Goal: Task Accomplishment & Management: Manage account settings

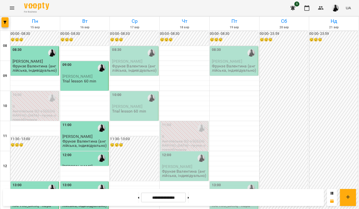
click at [141, 64] on p "Фрунзе Валентина (англійська, індивідуально)" at bounding box center [134, 68] width 45 height 9
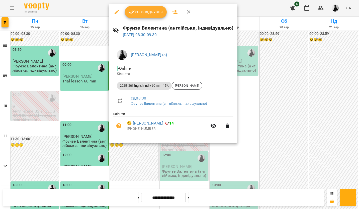
click at [149, 14] on span "Урок відбувся" at bounding box center [146, 12] width 34 height 6
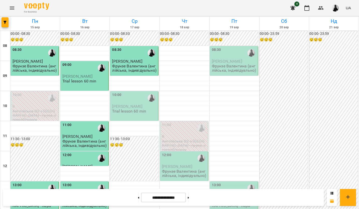
click at [138, 106] on span "[PERSON_NAME]" at bounding box center [127, 106] width 30 height 5
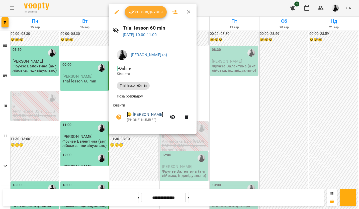
click at [143, 114] on link "😀 [PERSON_NAME]" at bounding box center [145, 115] width 36 height 6
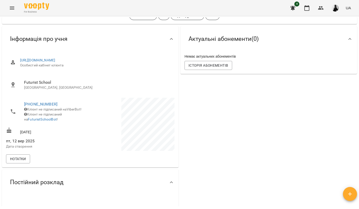
scroll to position [100, 0]
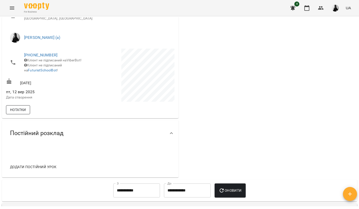
click at [24, 113] on span "Нотатки" at bounding box center [18, 110] width 16 height 6
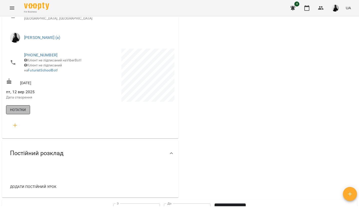
click at [27, 114] on button "Нотатки" at bounding box center [18, 109] width 24 height 9
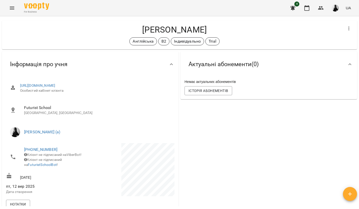
scroll to position [0, 0]
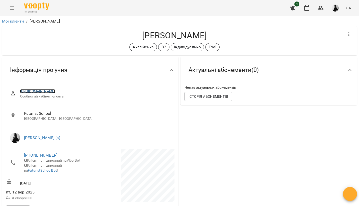
click at [55, 91] on link "[URL][DOMAIN_NAME]" at bounding box center [37, 91] width 35 height 4
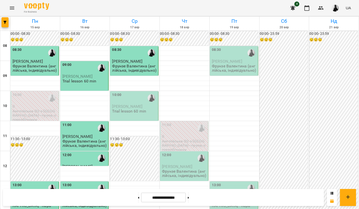
click at [134, 105] on span "[PERSON_NAME]" at bounding box center [127, 106] width 30 height 5
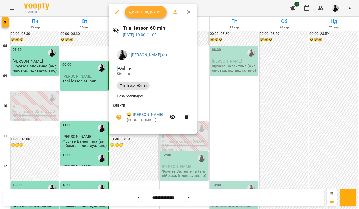
click at [230, 125] on div at bounding box center [179, 104] width 359 height 209
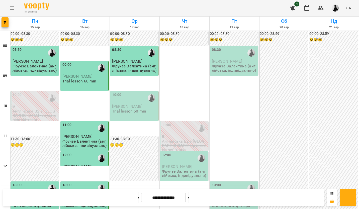
click at [127, 109] on p "Trial lesson 60 min" at bounding box center [129, 111] width 34 height 4
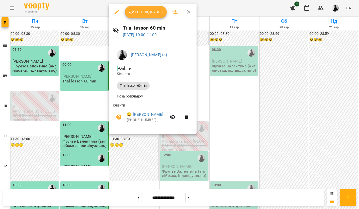
click at [227, 112] on div at bounding box center [179, 104] width 359 height 209
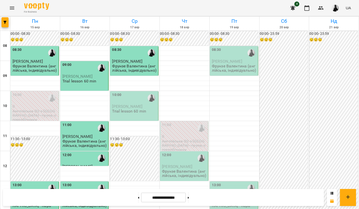
scroll to position [125, 0]
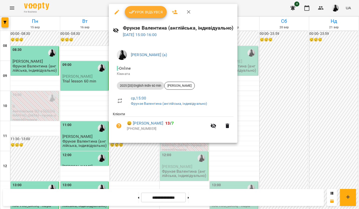
click at [280, 116] on div at bounding box center [179, 104] width 359 height 209
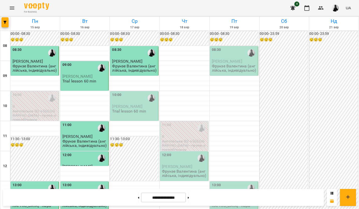
scroll to position [0, 0]
